Goal: Information Seeking & Learning: Check status

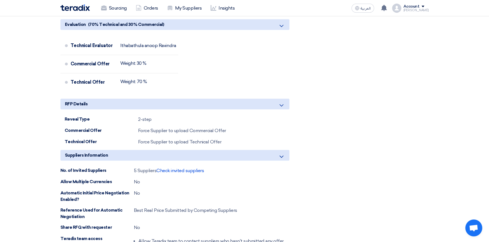
click at [73, 7] on img at bounding box center [74, 8] width 29 height 6
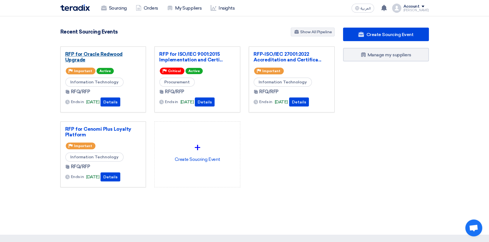
click at [98, 53] on link "RFP for Oracle Redwood Upgrade" at bounding box center [103, 56] width 76 height 11
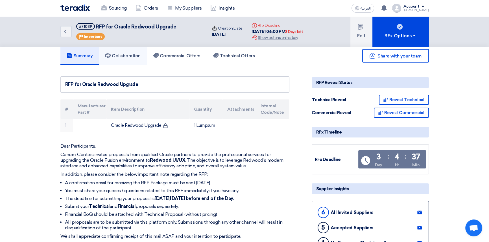
click at [112, 51] on link "Collaboration" at bounding box center [123, 56] width 48 height 18
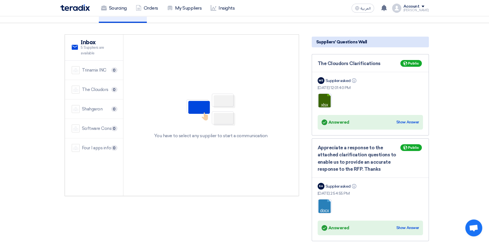
scroll to position [51, 0]
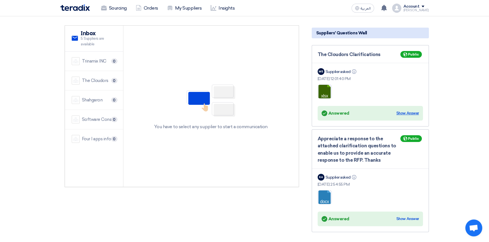
click at [406, 114] on div "Show Answer" at bounding box center [407, 114] width 23 height 6
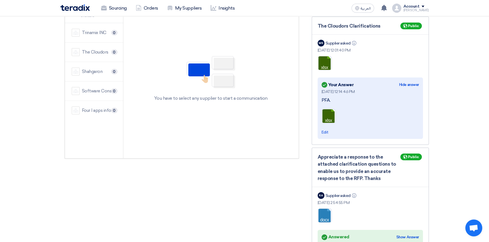
scroll to position [128, 0]
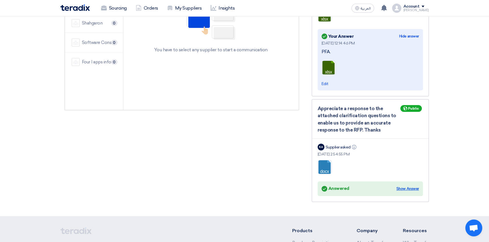
click at [406, 189] on div "Show Answer" at bounding box center [407, 189] width 23 height 6
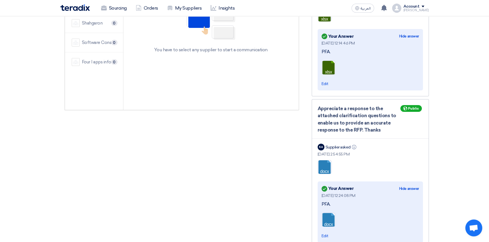
scroll to position [0, 0]
